Goal: Navigation & Orientation: Find specific page/section

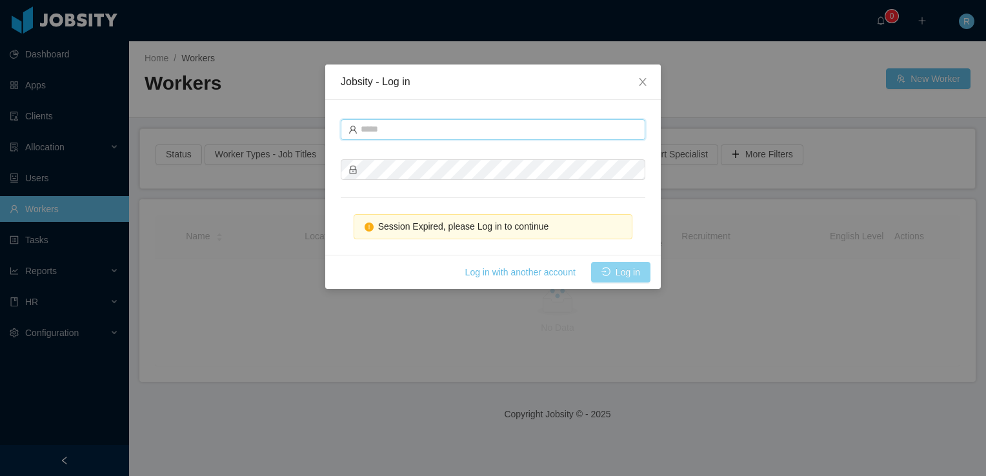
type input "**********"
click at [627, 274] on button "Log in" at bounding box center [620, 272] width 59 height 21
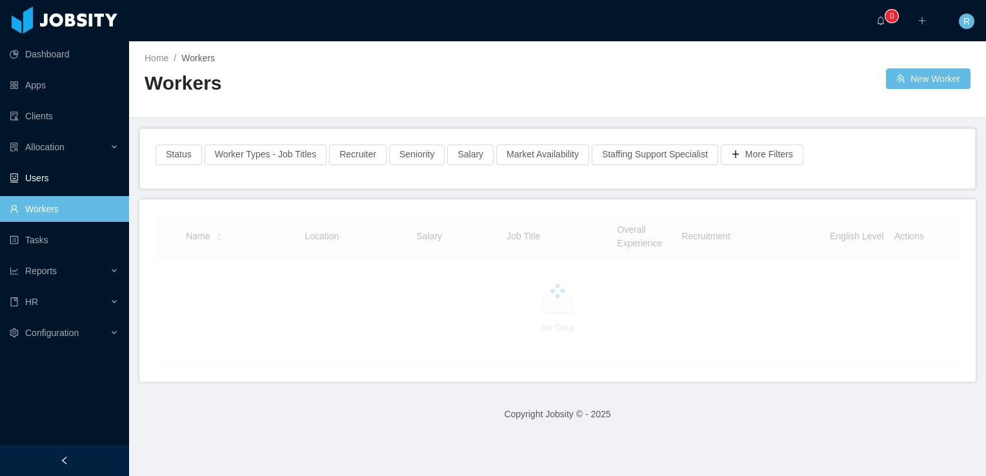
click at [54, 179] on link "Users" at bounding box center [64, 178] width 109 height 26
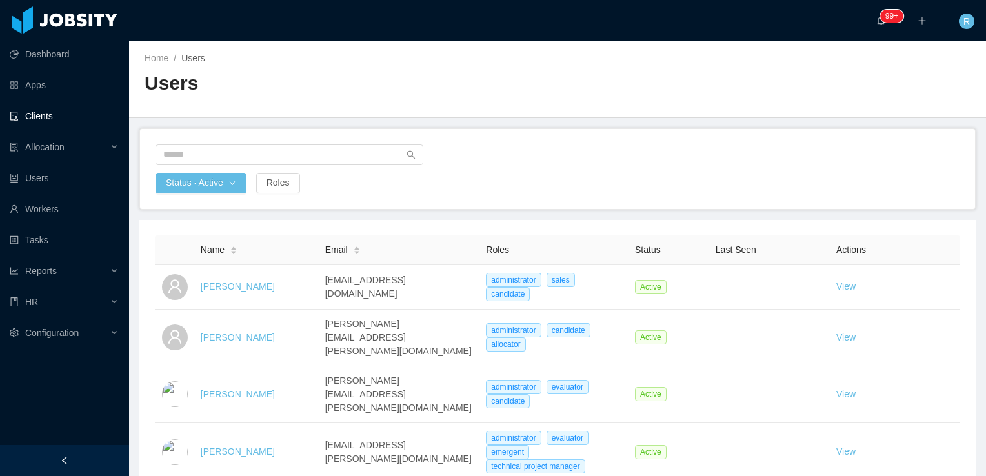
click at [52, 118] on link "Clients" at bounding box center [64, 116] width 109 height 26
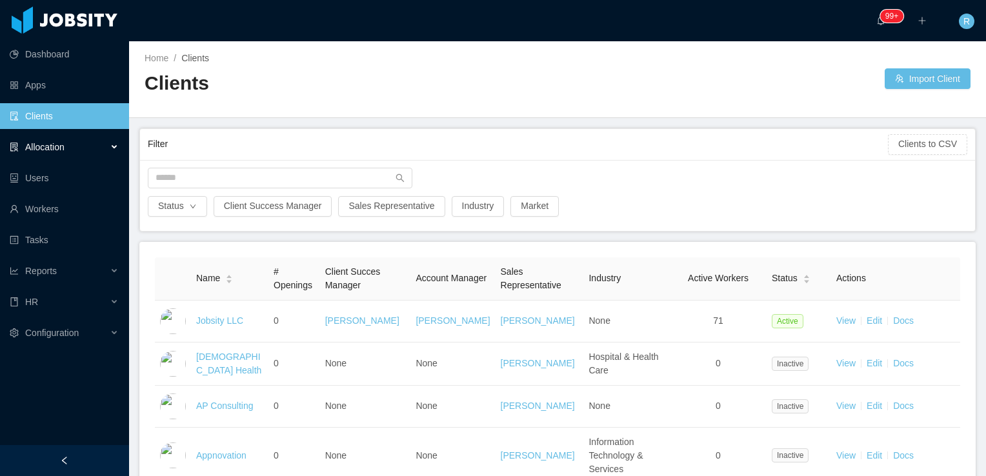
click at [95, 152] on div "Allocation" at bounding box center [64, 147] width 129 height 26
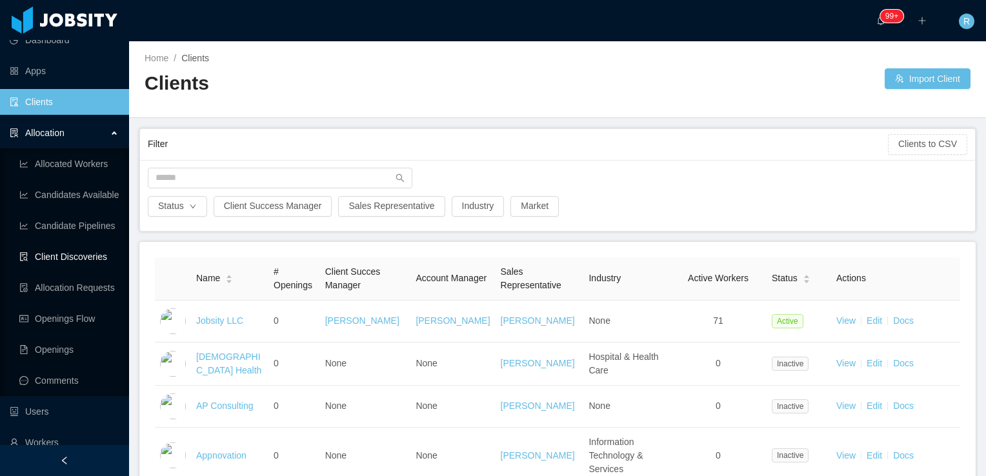
scroll to position [15, 0]
click at [75, 227] on link "Candidate Pipelines" at bounding box center [68, 225] width 99 height 26
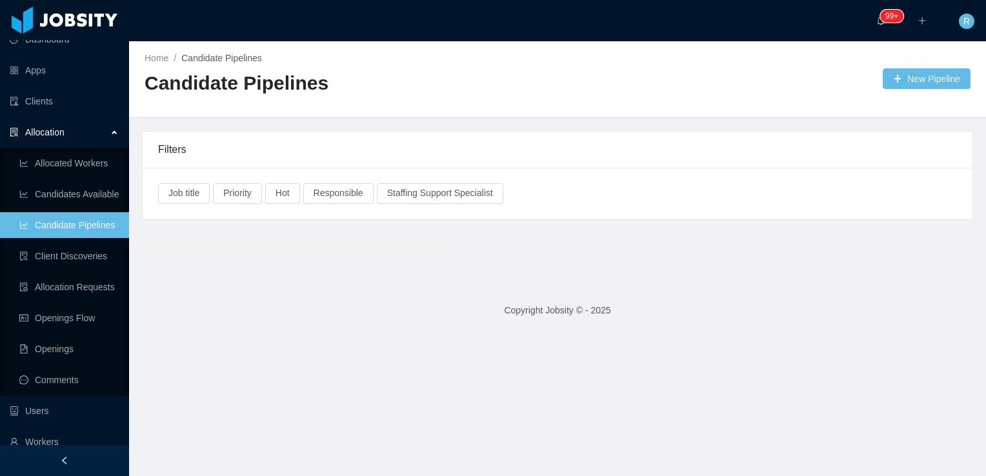
click at [106, 134] on div "Allocation" at bounding box center [64, 132] width 129 height 26
